Goal: Information Seeking & Learning: Learn about a topic

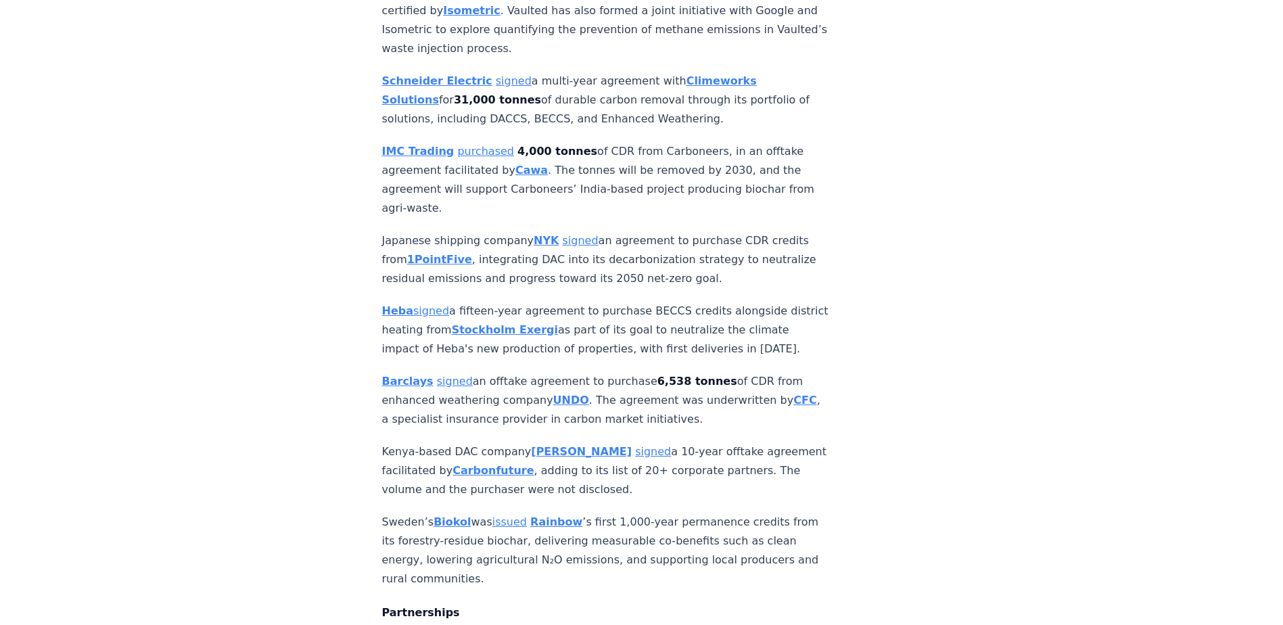
scroll to position [1150, 0]
click at [635, 444] on link "signed" at bounding box center [653, 450] width 36 height 13
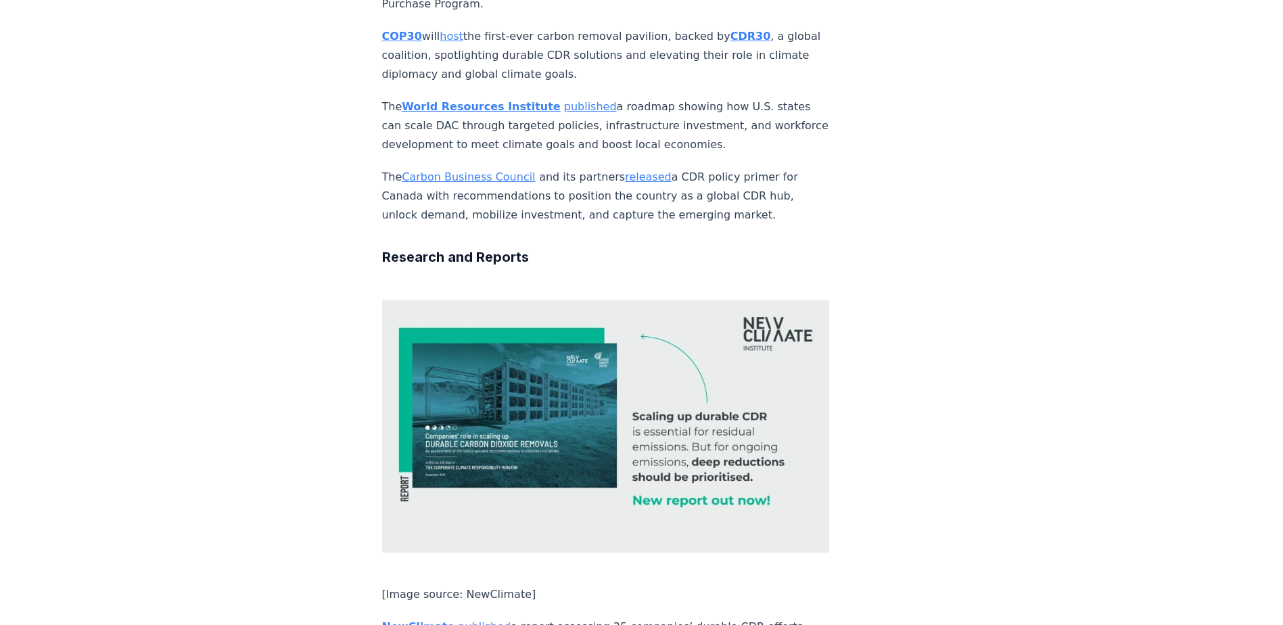
scroll to position [5680, 0]
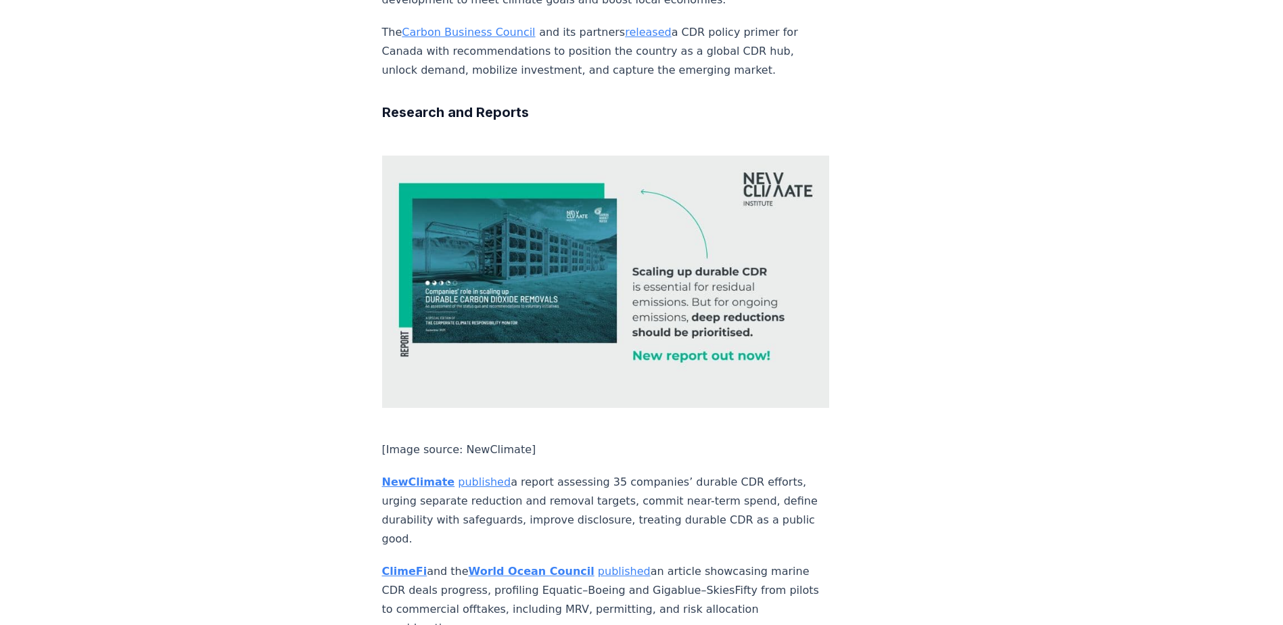
click at [458, 475] on link "published" at bounding box center [484, 481] width 53 height 13
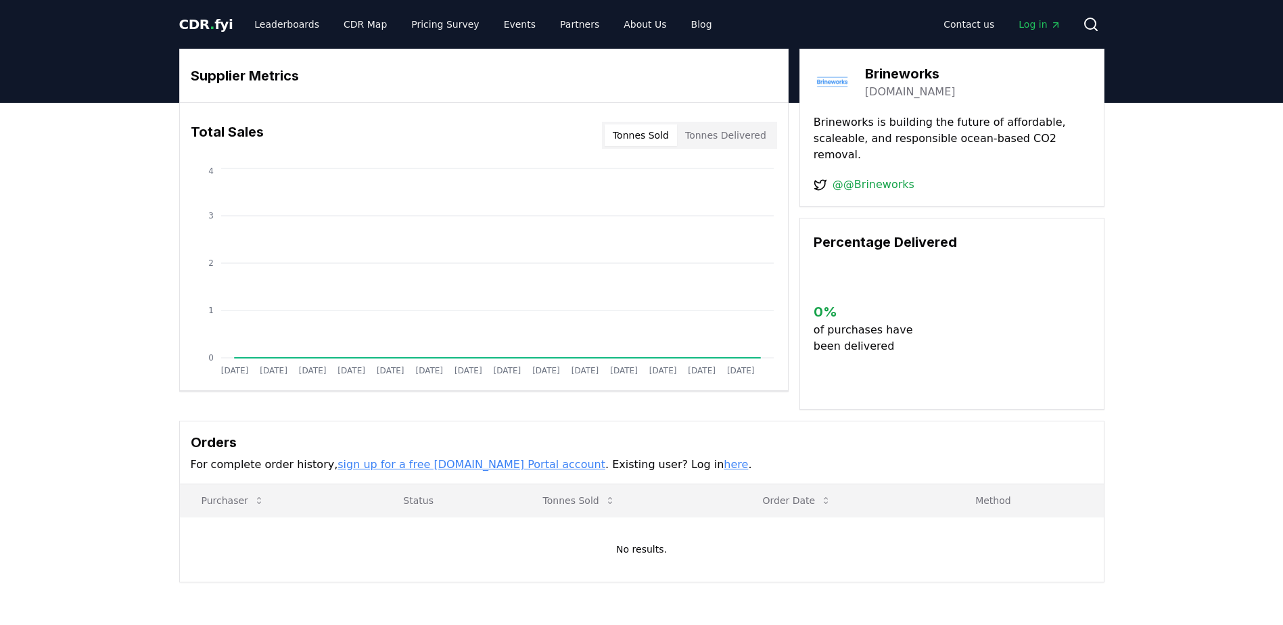
click at [888, 92] on link "brineworks.tech" at bounding box center [910, 92] width 91 height 16
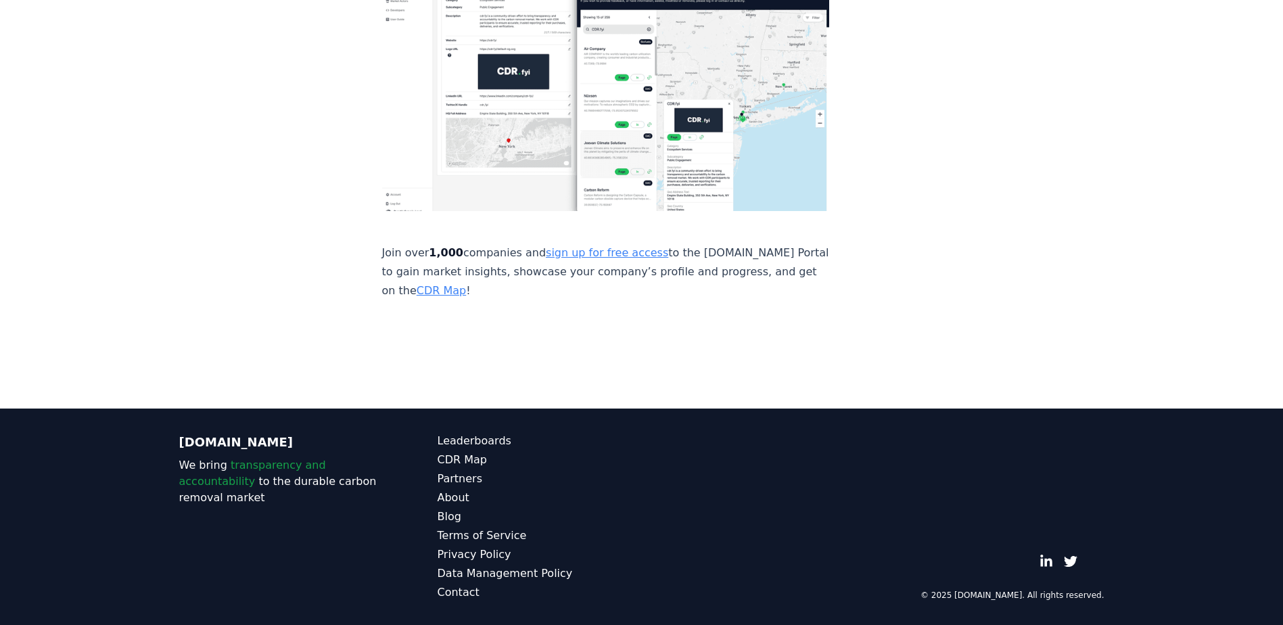
scroll to position [10004, 0]
